Goal: Information Seeking & Learning: Find specific fact

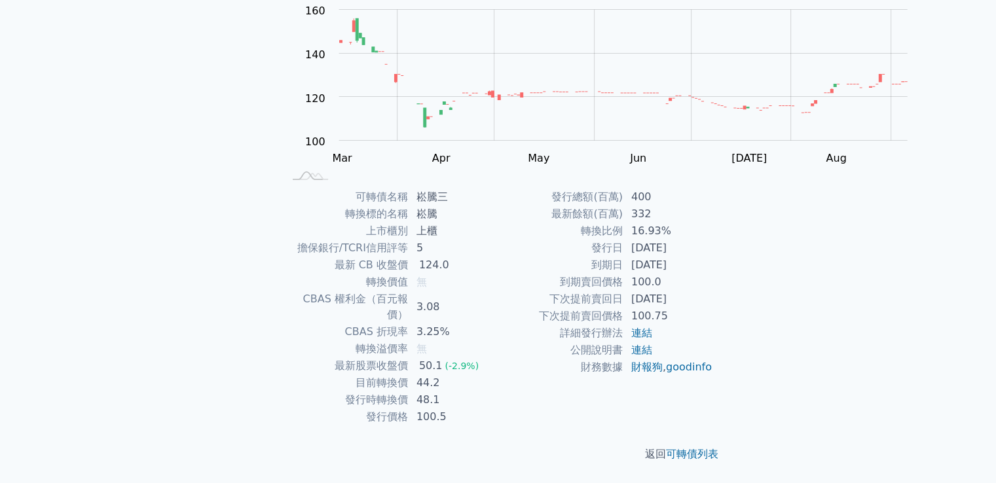
scroll to position [327, 0]
drag, startPoint x: 723, startPoint y: 232, endPoint x: 749, endPoint y: 232, distance: 26.2
click at [713, 291] on td "[DATE]" at bounding box center [668, 299] width 90 height 17
click at [729, 202] on div "可轉債名稱 崧騰三 轉換標的名稱 崧騰 上市櫃別 上櫃 擔保銀行/TCRI信用評等 5 最新 CB 收盤價 124.0 轉換價值 無 CBAS 權利金（百元報…" at bounding box center [498, 307] width 461 height 237
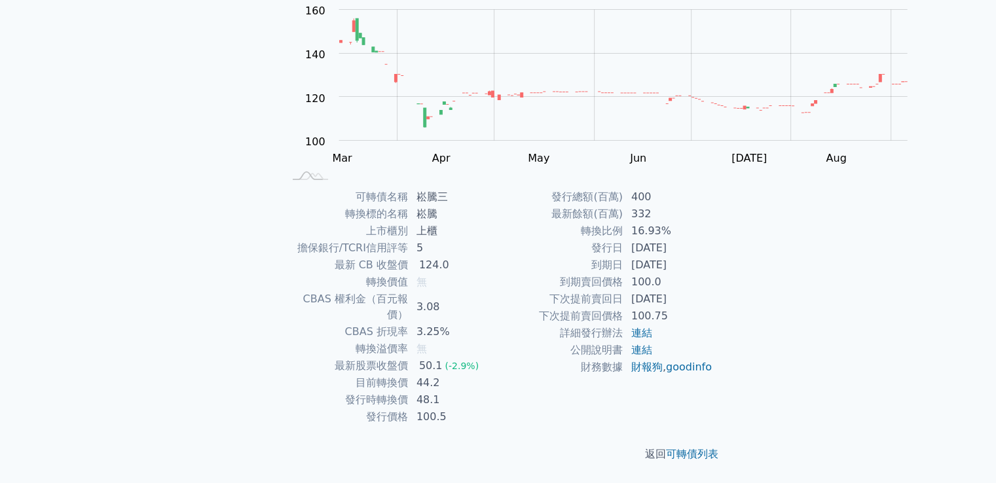
click at [729, 202] on div "可轉債名稱 崧騰三 轉換標的名稱 崧騰 上市櫃別 上櫃 擔保銀行/TCRI信用評等 5 最新 CB 收盤價 124.0 轉換價值 無 CBAS 權利金（百元報…" at bounding box center [498, 307] width 461 height 237
drag, startPoint x: 575, startPoint y: 234, endPoint x: 683, endPoint y: 233, distance: 108.7
click at [623, 291] on td "下次提前賣回日" at bounding box center [560, 299] width 125 height 17
copy td "下次提前賣回日"
